Goal: Information Seeking & Learning: Check status

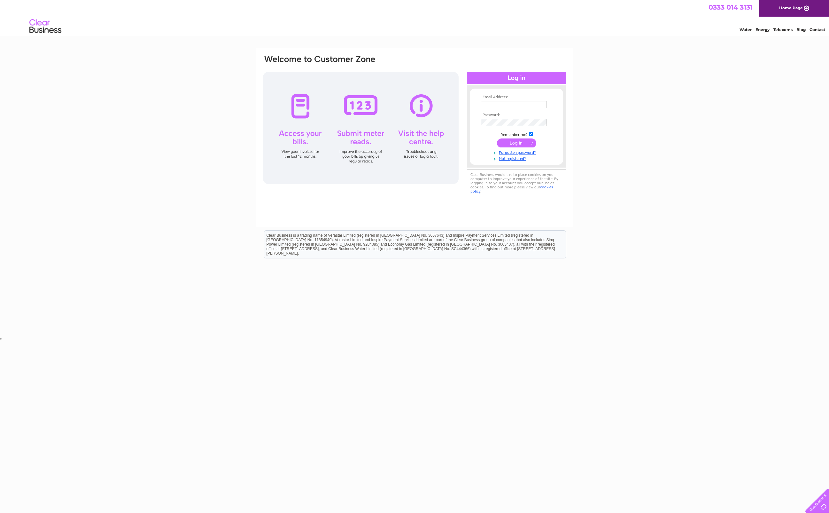
click at [487, 103] on input "text" at bounding box center [514, 104] width 66 height 7
click at [693, 249] on html "Clear Business is a trading name of Verastar Limited (registered in [GEOGRAPHIC…" at bounding box center [414, 247] width 829 height 41
click at [519, 103] on input "text" at bounding box center [514, 104] width 66 height 7
click at [503, 104] on input "text" at bounding box center [514, 105] width 66 height 8
type input "[EMAIL_ADDRESS][DOMAIN_NAME]"
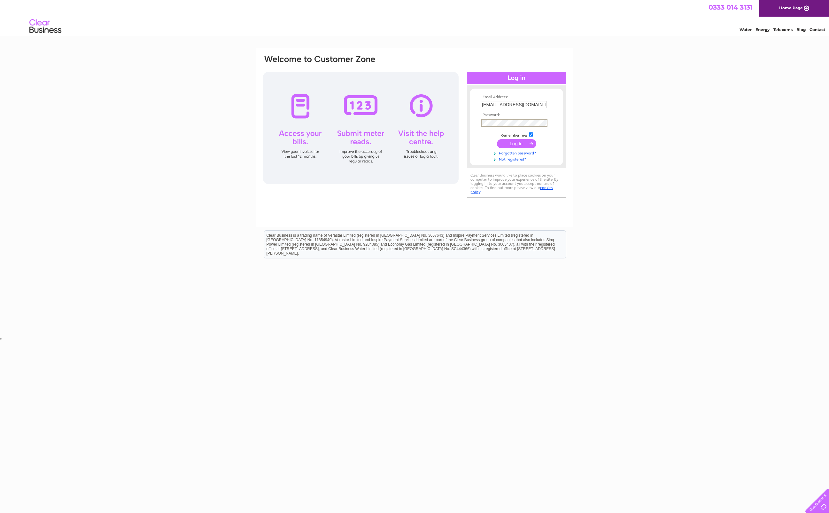
click at [781, 29] on link "Telecoms" at bounding box center [783, 29] width 19 height 5
click at [41, 28] on img at bounding box center [45, 26] width 33 height 19
click at [40, 26] on img at bounding box center [45, 26] width 33 height 19
click at [487, 104] on input "text" at bounding box center [514, 105] width 66 height 8
click at [653, 128] on div "Email Address: Password:" at bounding box center [414, 192] width 829 height 288
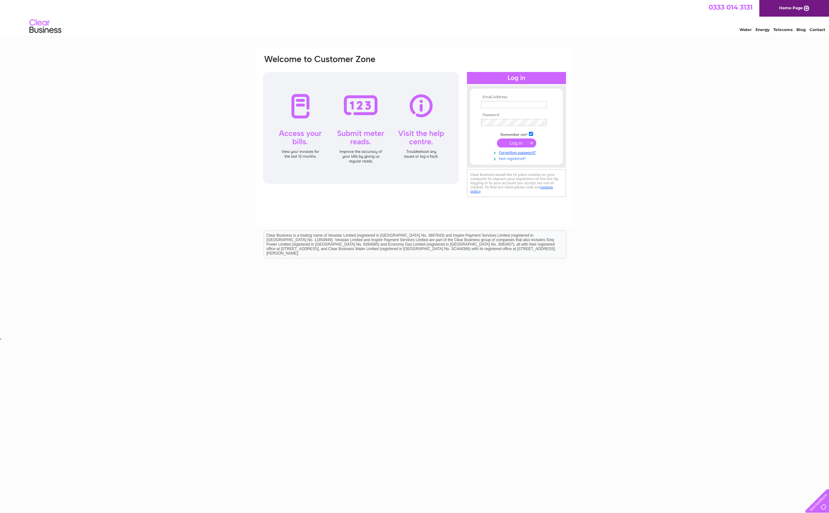
click at [509, 158] on link "Not registered?" at bounding box center [517, 158] width 73 height 6
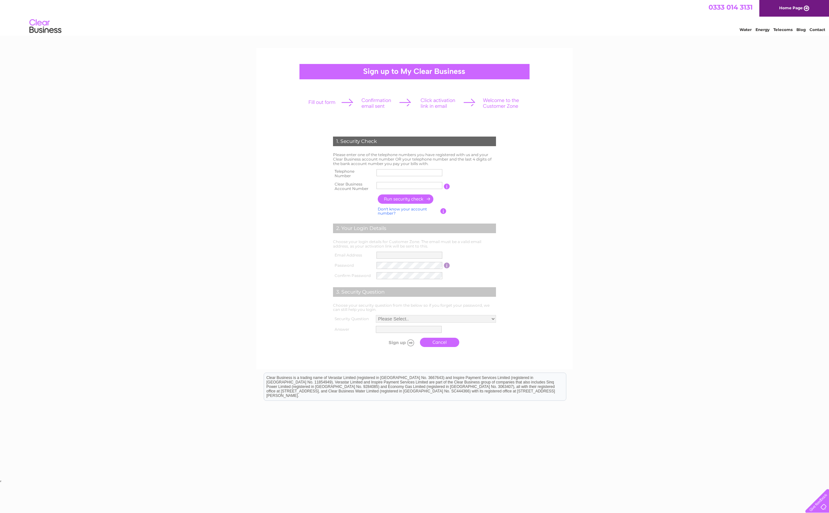
click at [387, 173] on input "text" at bounding box center [410, 172] width 66 height 7
click at [656, 205] on div "1. Security Check Please enter one of the telephone numbers you have registered…" at bounding box center [414, 263] width 829 height 431
click at [44, 28] on img at bounding box center [45, 26] width 33 height 19
click at [43, 26] on img at bounding box center [45, 26] width 33 height 19
click at [792, 8] on link "Home Page" at bounding box center [795, 8] width 70 height 17
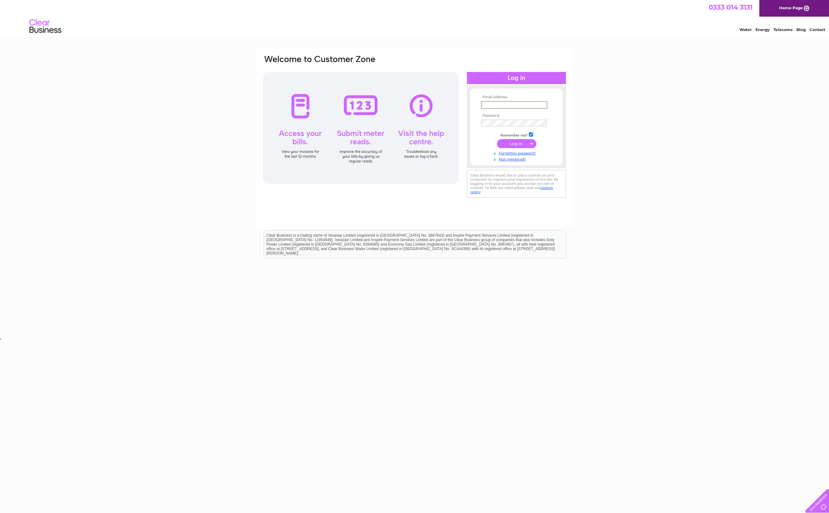
click at [510, 104] on input "text" at bounding box center [514, 105] width 66 height 8
type input "[EMAIL_ADDRESS][DOMAIN_NAME]"
click at [512, 143] on input "submit" at bounding box center [516, 143] width 39 height 9
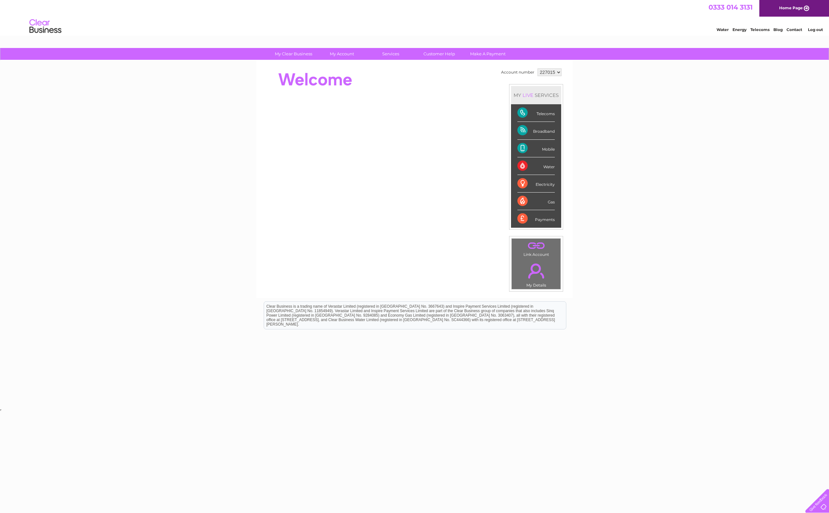
click at [535, 271] on link "." at bounding box center [536, 271] width 46 height 22
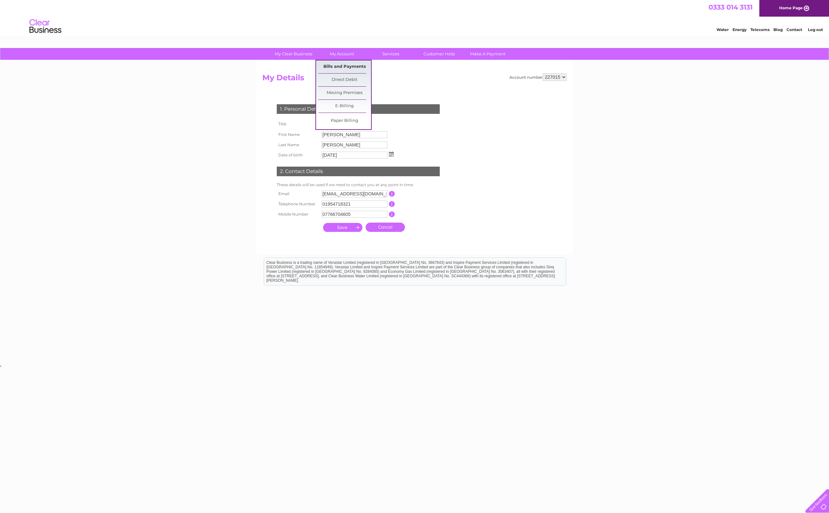
click at [339, 64] on link "Bills and Payments" at bounding box center [344, 66] width 53 height 13
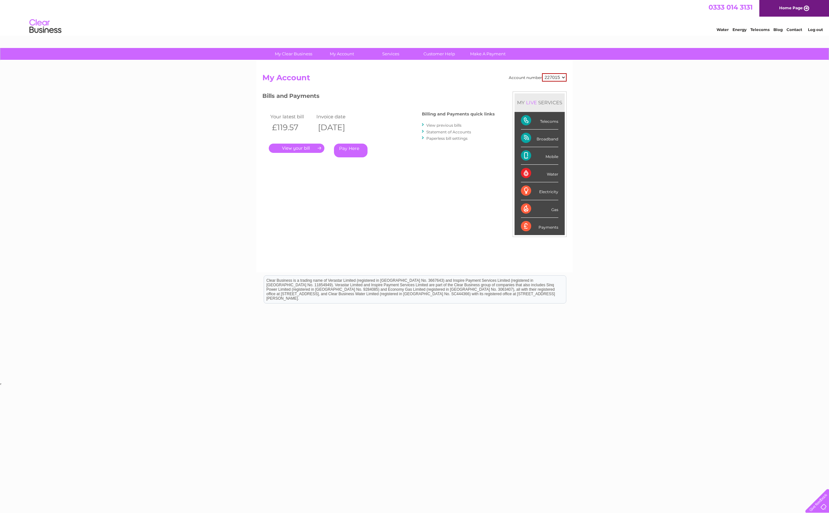
click at [293, 148] on link "." at bounding box center [297, 148] width 56 height 9
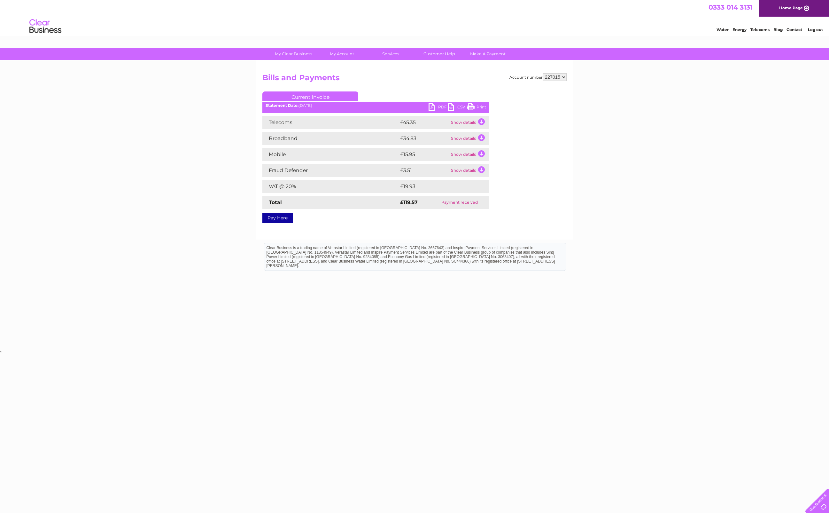
click at [440, 105] on link "PDF" at bounding box center [438, 107] width 19 height 9
click at [294, 79] on link "My Details" at bounding box center [296, 80] width 53 height 13
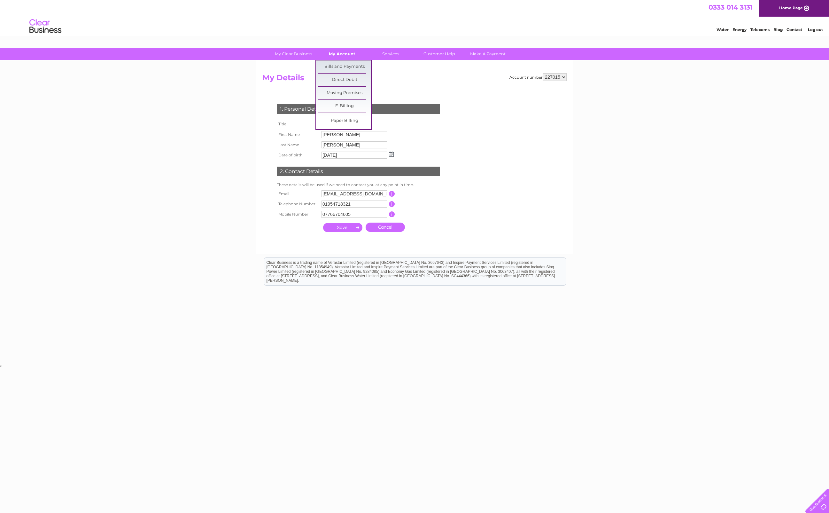
click at [338, 51] on link "My Account" at bounding box center [342, 54] width 53 height 12
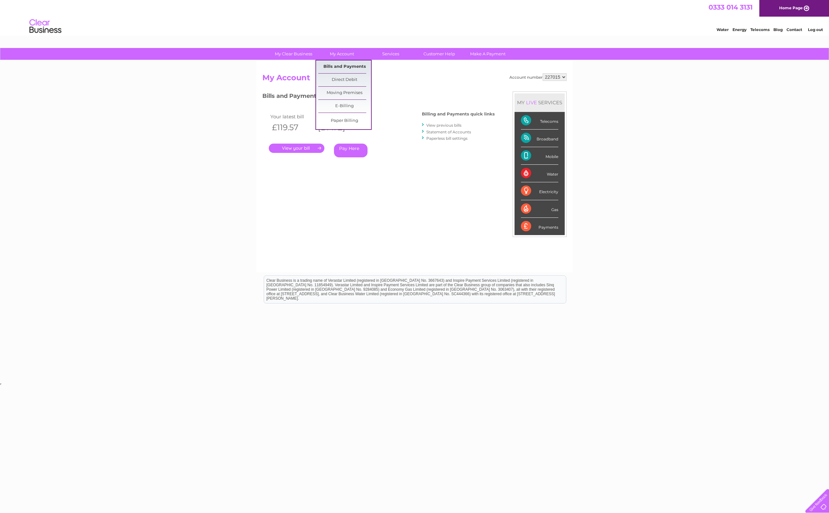
click at [355, 65] on link "Bills and Payments" at bounding box center [344, 66] width 53 height 13
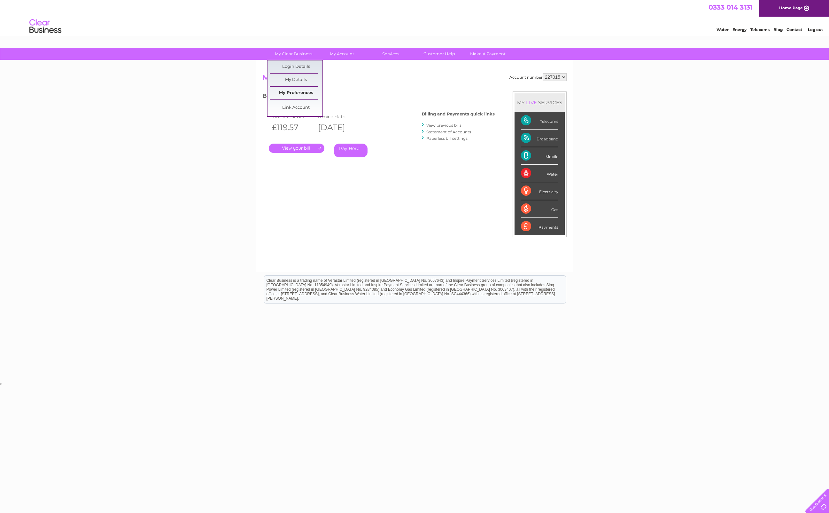
click at [298, 92] on link "My Preferences" at bounding box center [296, 93] width 53 height 13
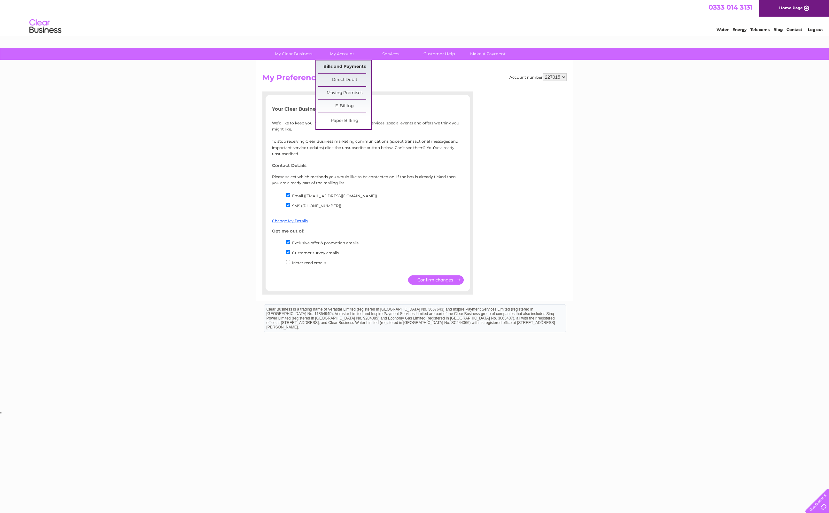
click at [340, 66] on link "Bills and Payments" at bounding box center [344, 66] width 53 height 13
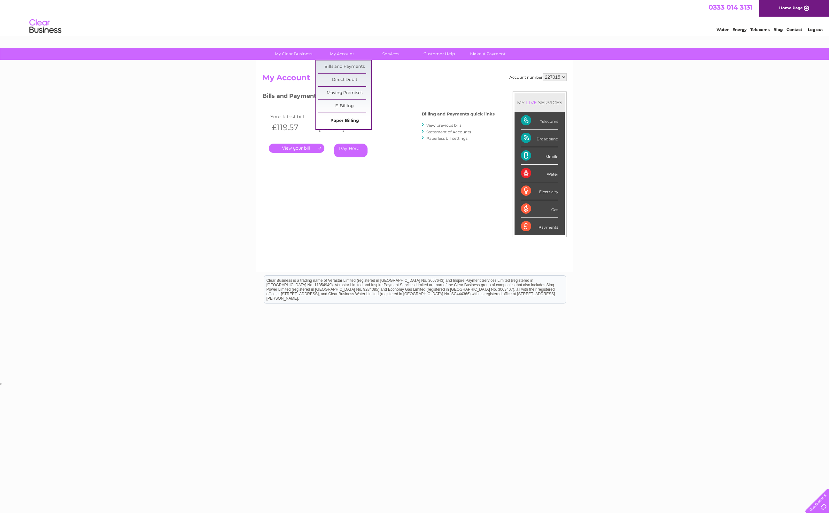
click at [346, 121] on link "Paper Billing" at bounding box center [344, 120] width 53 height 13
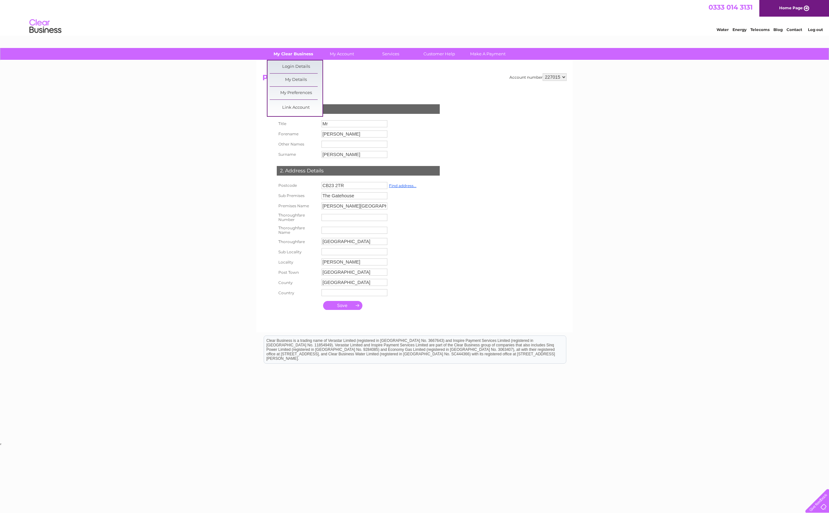
click at [297, 52] on link "My Clear Business" at bounding box center [293, 54] width 53 height 12
click at [300, 64] on link "Login Details" at bounding box center [296, 66] width 53 height 13
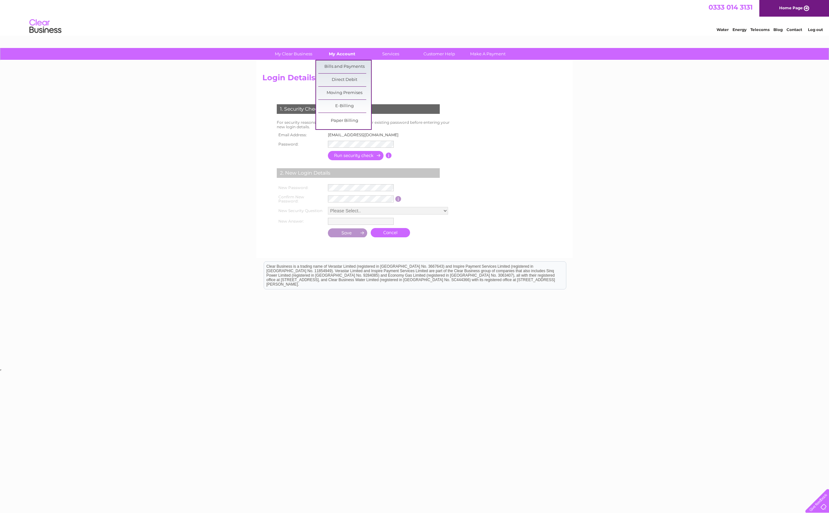
click at [337, 54] on link "My Account" at bounding box center [342, 54] width 53 height 12
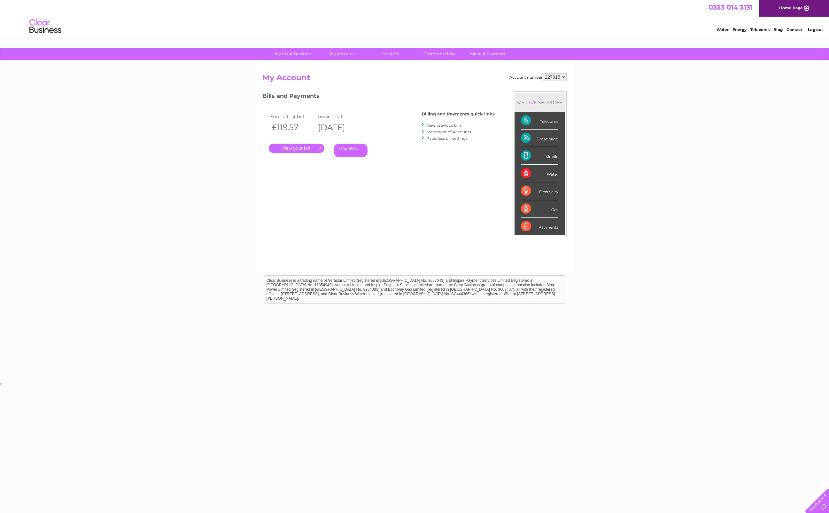
click at [445, 131] on link "Statement of Accounts" at bounding box center [448, 131] width 45 height 5
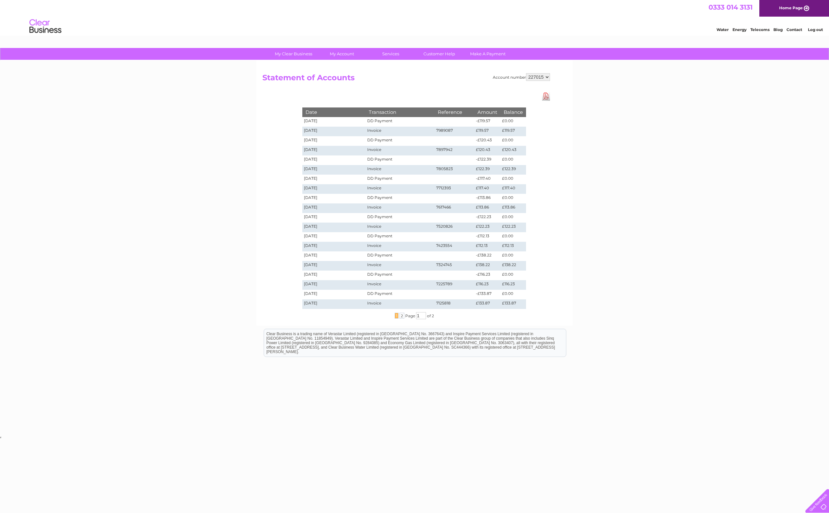
click at [548, 78] on select "227015" at bounding box center [538, 77] width 24 height 8
click at [546, 96] on link "Download Pdf" at bounding box center [546, 95] width 8 height 9
click at [296, 53] on link "My Clear Business" at bounding box center [293, 54] width 53 height 12
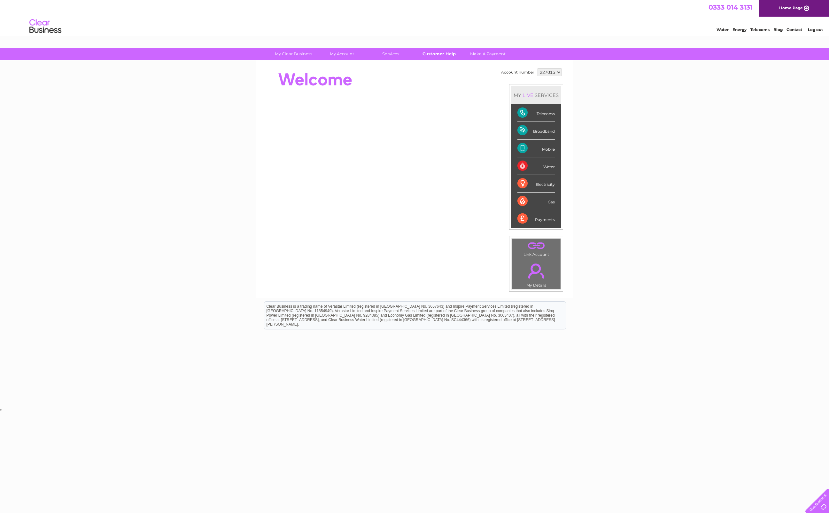
click at [435, 51] on link "Customer Help" at bounding box center [439, 54] width 53 height 12
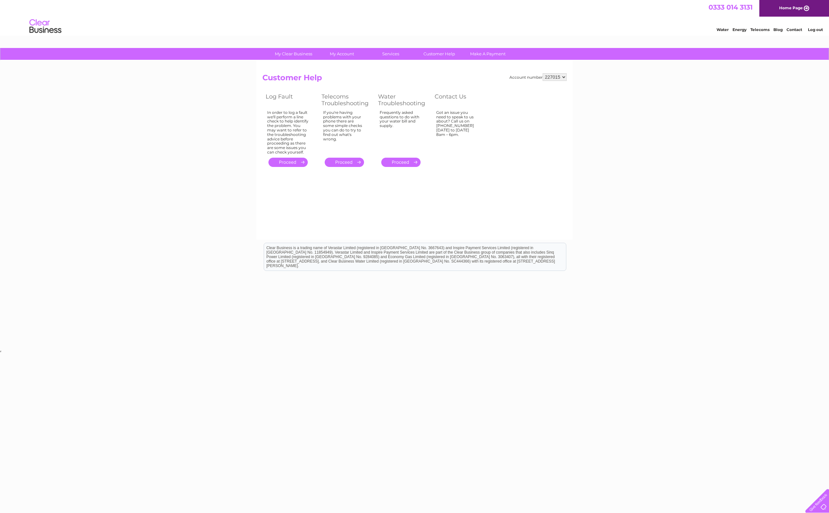
click at [340, 161] on link "." at bounding box center [344, 162] width 39 height 9
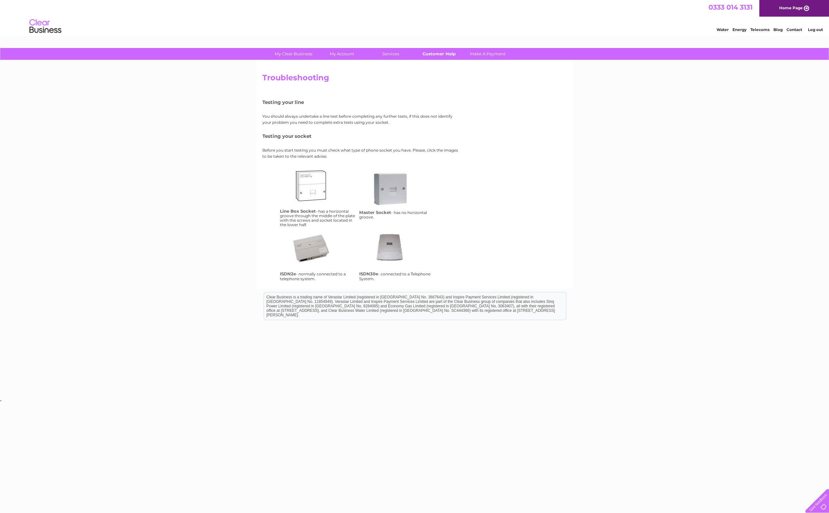
click at [430, 53] on link "Customer Help" at bounding box center [439, 54] width 53 height 12
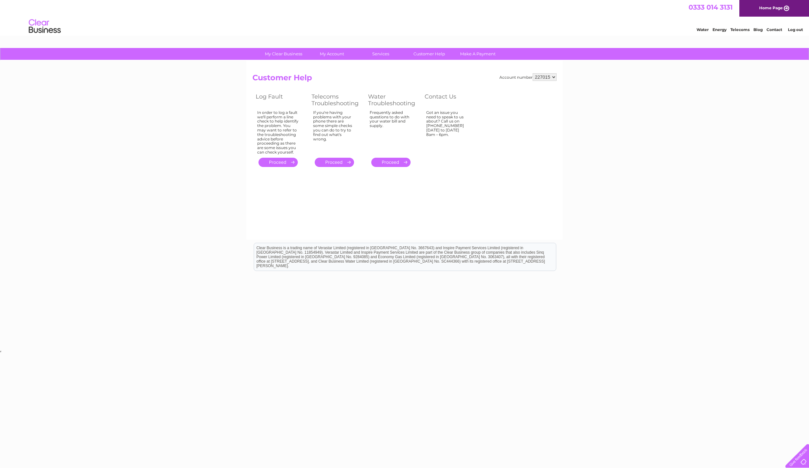
click at [152, 141] on div "My Clear Business Login Details My Details My Preferences Link Account My Accou…" at bounding box center [404, 198] width 809 height 301
click at [426, 53] on link "Customer Help" at bounding box center [429, 54] width 53 height 12
click at [378, 78] on link "Broadband" at bounding box center [383, 80] width 53 height 13
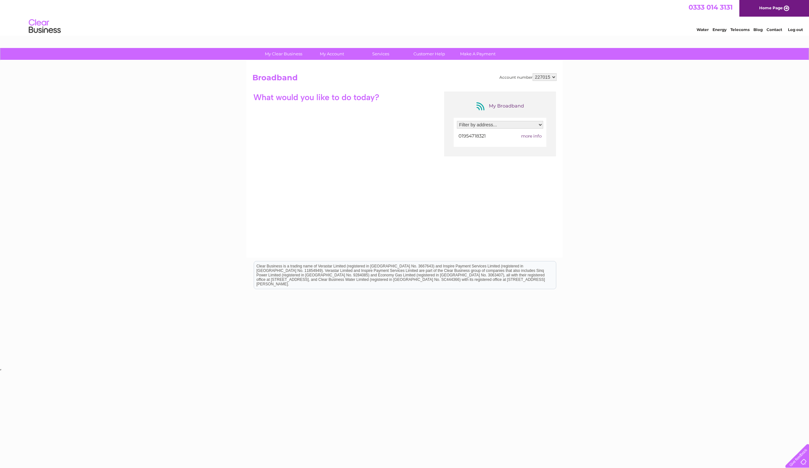
click at [539, 126] on select "Filter by address... The Gatehouse, Bourn Hall, High Street, Bourn, Cambridge, …" at bounding box center [500, 125] width 86 height 8
select select "879989"
click at [457, 121] on select "Filter by address... The Gatehouse, Bourn Hall, High Street, Bourn, Cambridge, …" at bounding box center [500, 125] width 86 height 8
click at [532, 136] on span "more info" at bounding box center [531, 135] width 20 height 5
click at [535, 135] on span "more info" at bounding box center [531, 135] width 20 height 5
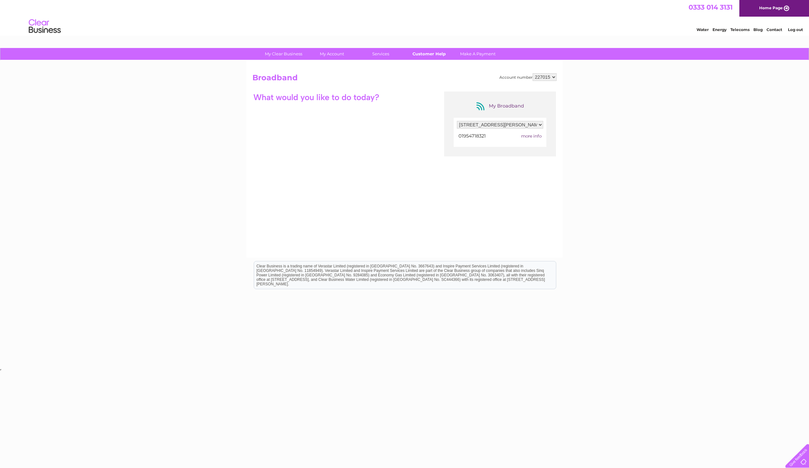
click at [419, 52] on link "Customer Help" at bounding box center [429, 54] width 53 height 12
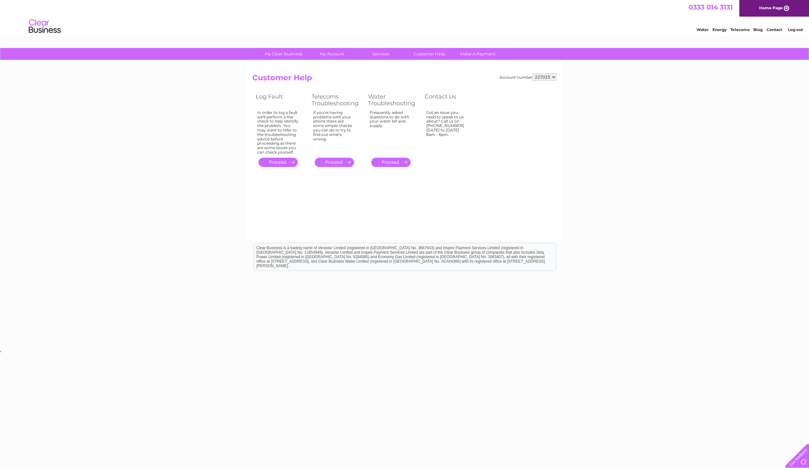
click at [797, 29] on link "Log out" at bounding box center [795, 29] width 15 height 5
